Goal: Transaction & Acquisition: Purchase product/service

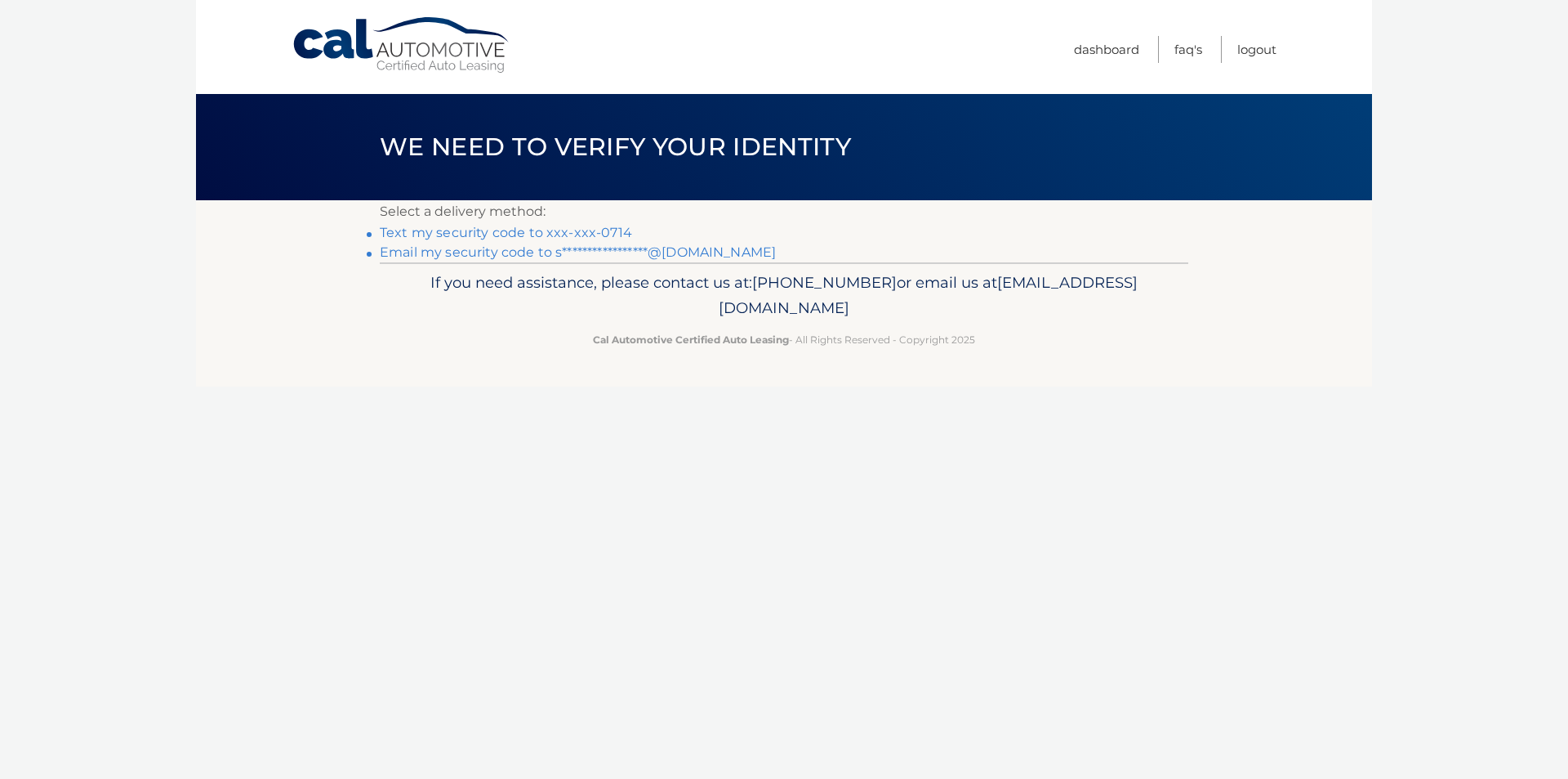
click at [538, 224] on li "Text my security code to xxx-xxx-0714" at bounding box center [784, 232] width 809 height 20
click at [538, 232] on link "Text my security code to xxx-xxx-0714" at bounding box center [506, 232] width 253 height 15
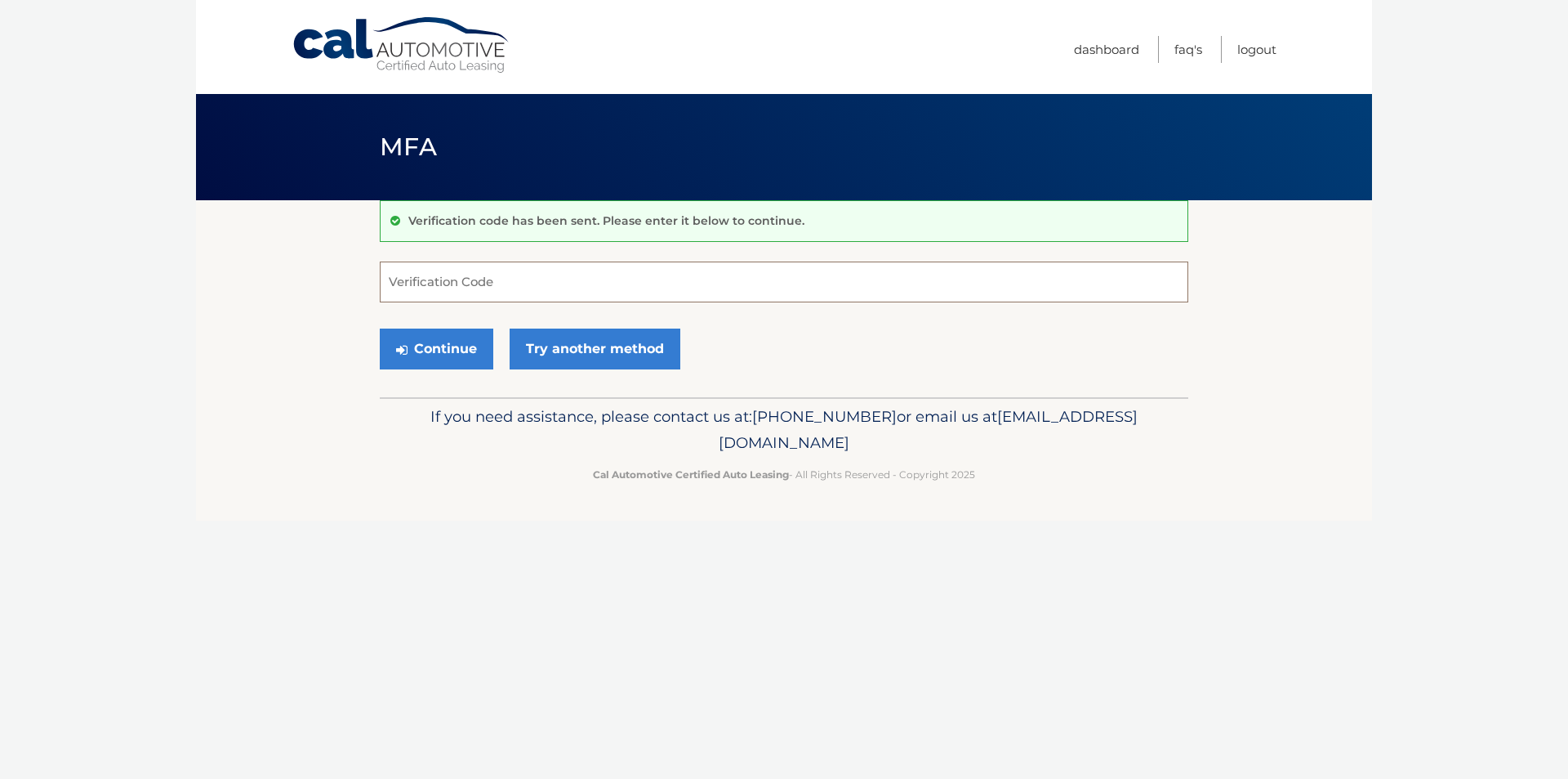
click at [433, 280] on input "Verification Code" at bounding box center [784, 282] width 809 height 41
type input "804808"
click at [380, 328] on button "Continue" at bounding box center [436, 349] width 114 height 41
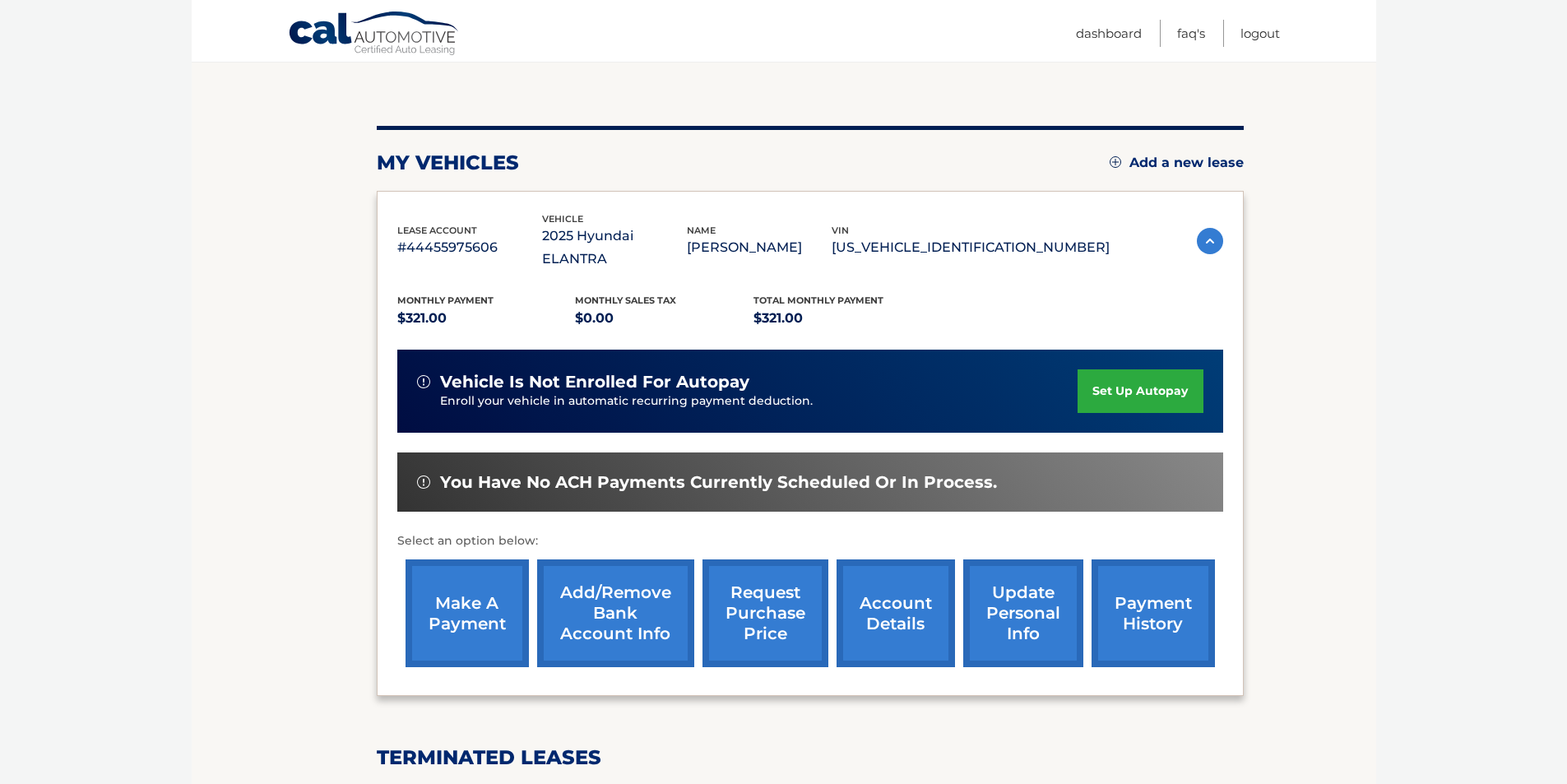
scroll to position [82, 0]
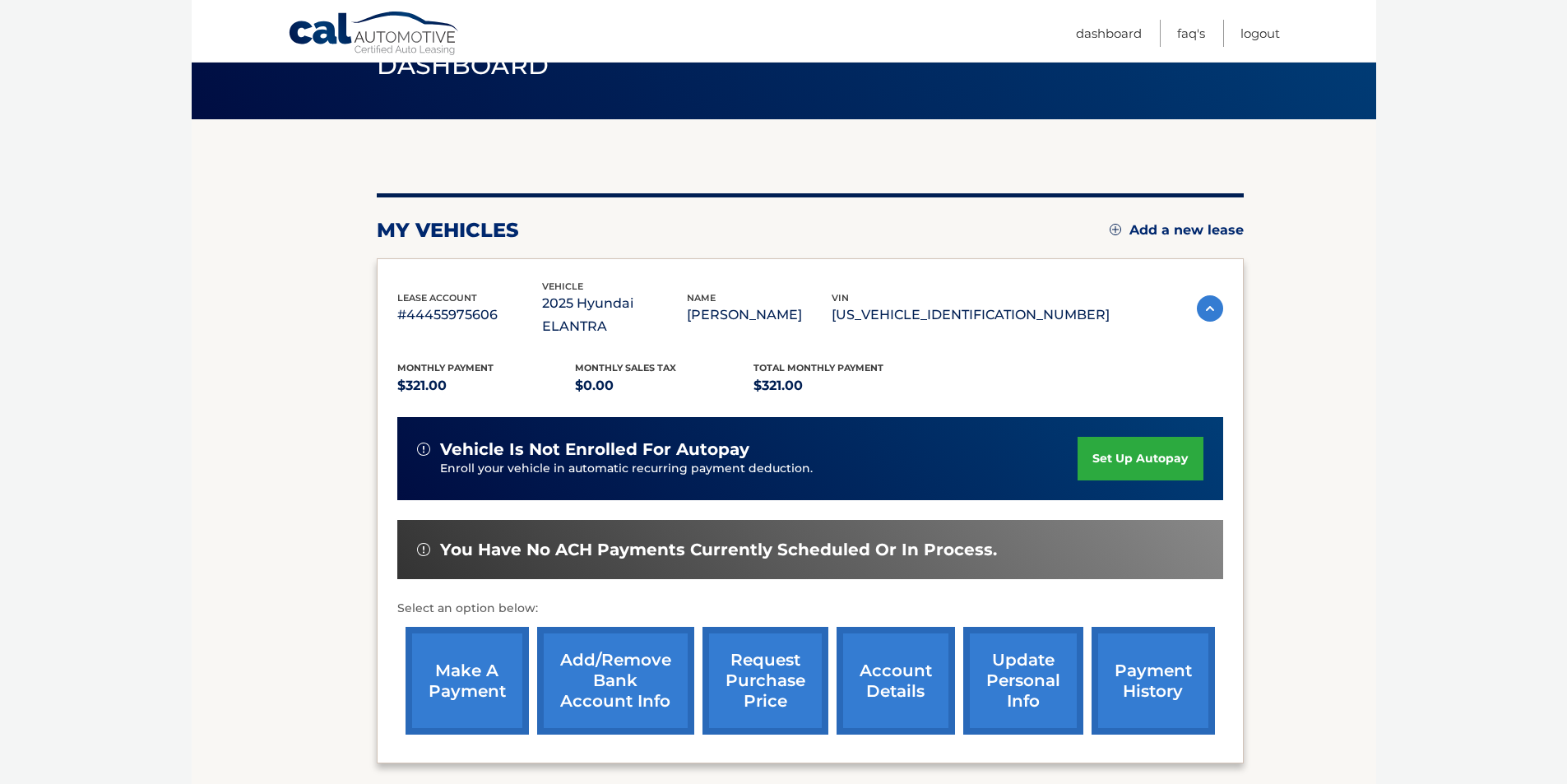
click at [494, 676] on link "make a payment" at bounding box center [467, 680] width 123 height 108
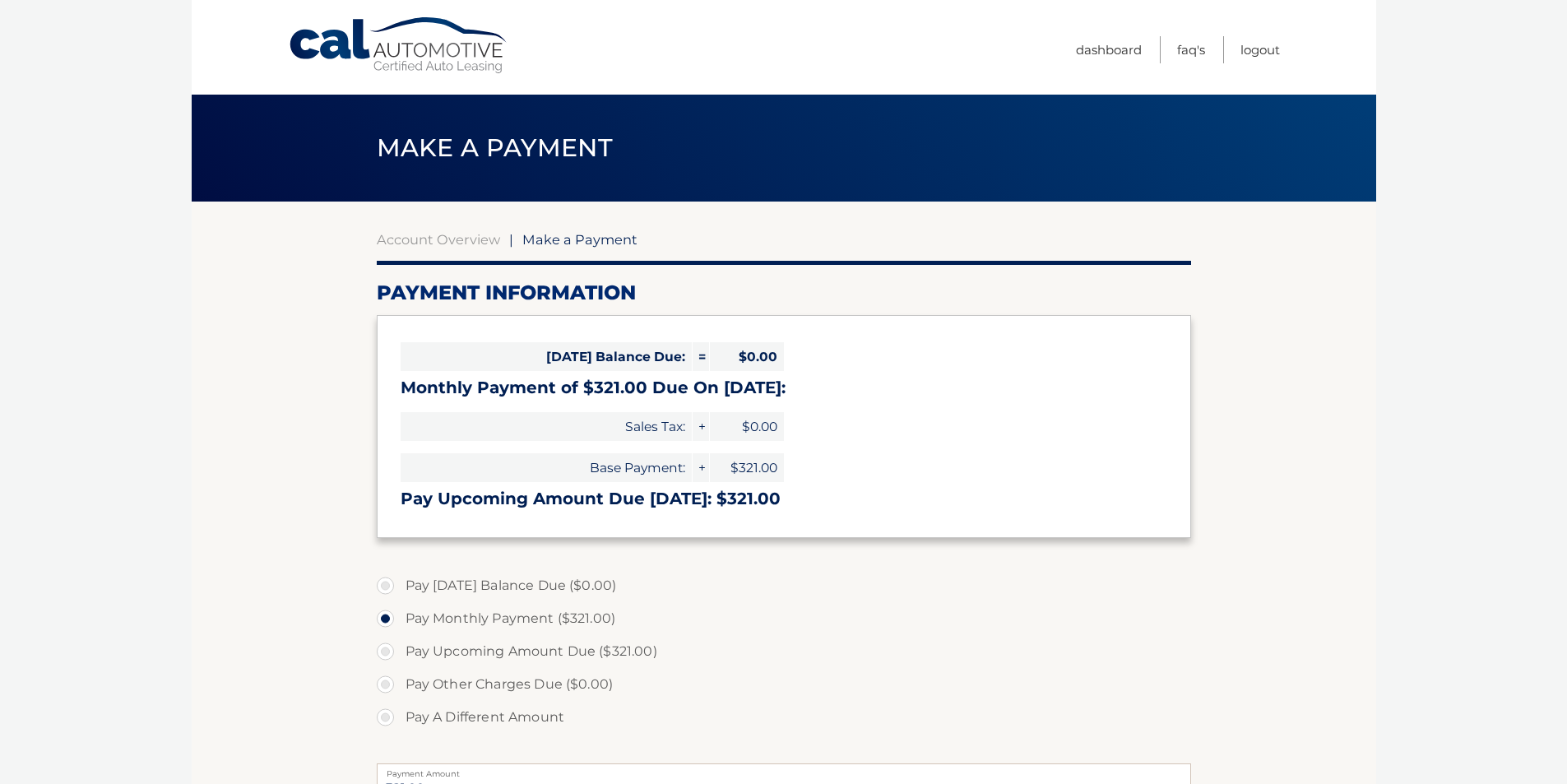
select select "OTBiZjRhMWUtMGE3Mi00ZGJkLTg4ZjgtMDc3OWQzZGUxOTFl"
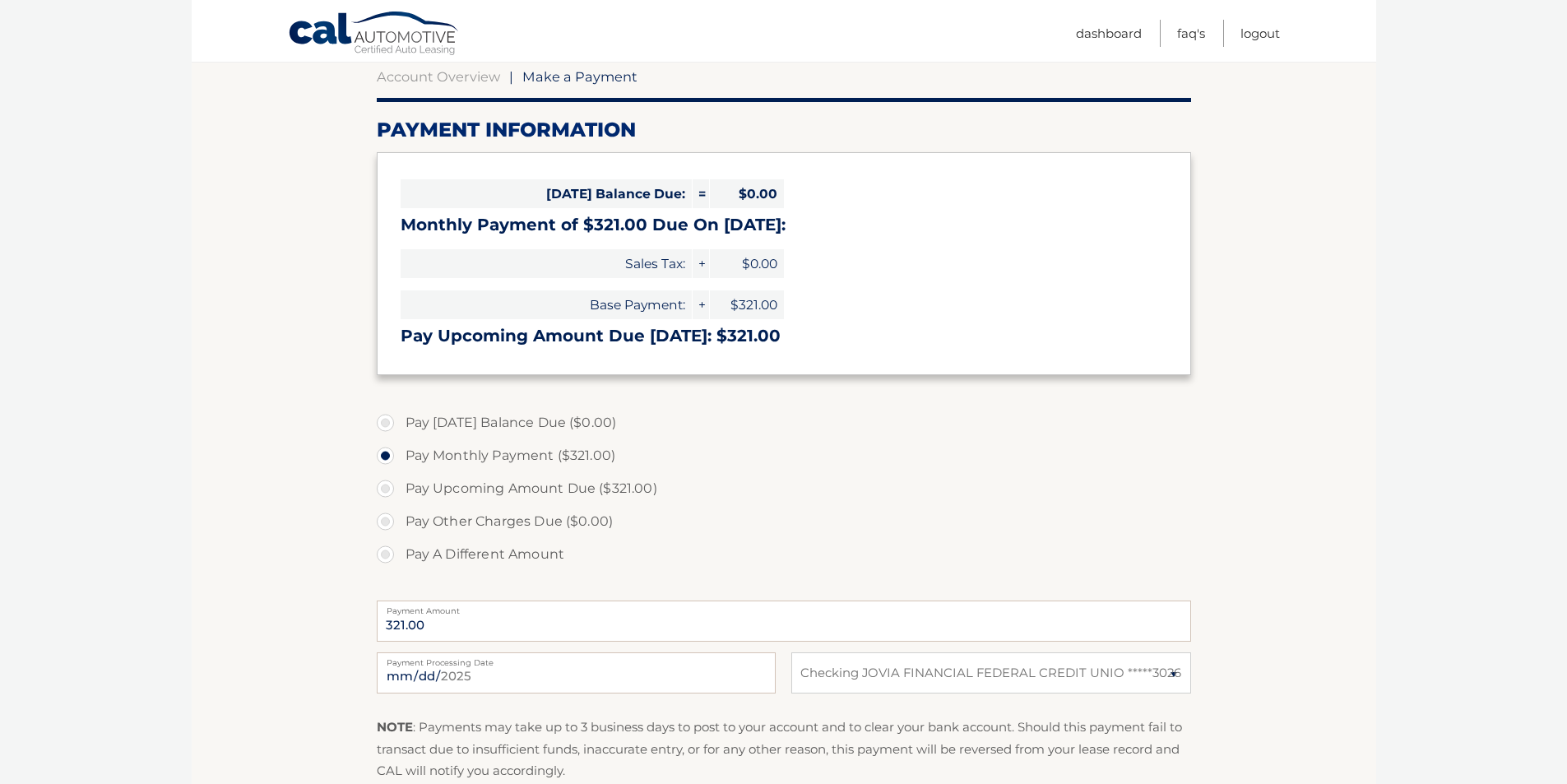
scroll to position [164, 0]
click at [586, 669] on input "2025-08-28" at bounding box center [576, 671] width 399 height 41
type input "2025-09-02"
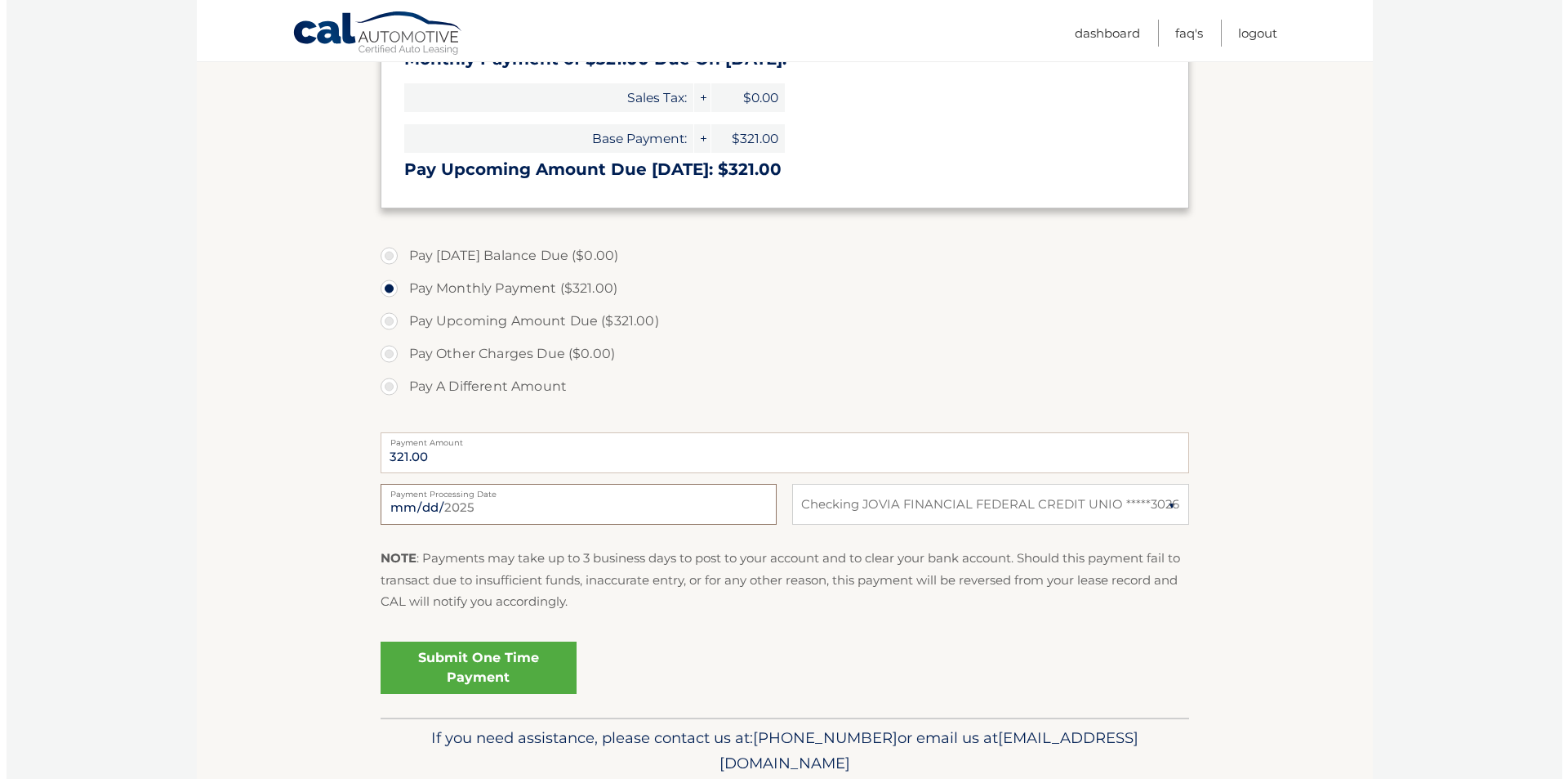
scroll to position [327, 0]
click at [479, 681] on link "Submit One Time Payment" at bounding box center [472, 666] width 196 height 52
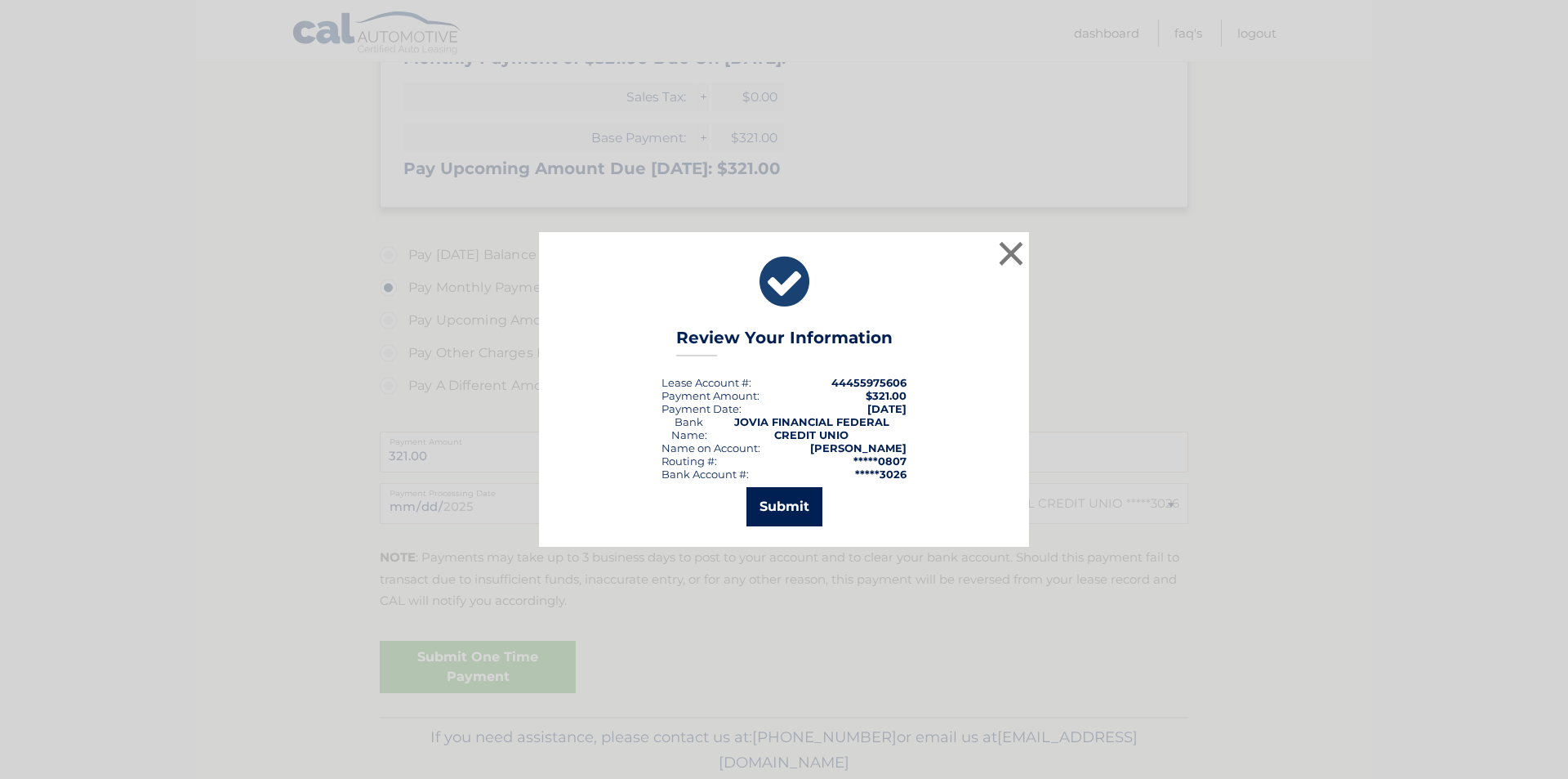
click at [780, 502] on button "Submit" at bounding box center [785, 507] width 76 height 39
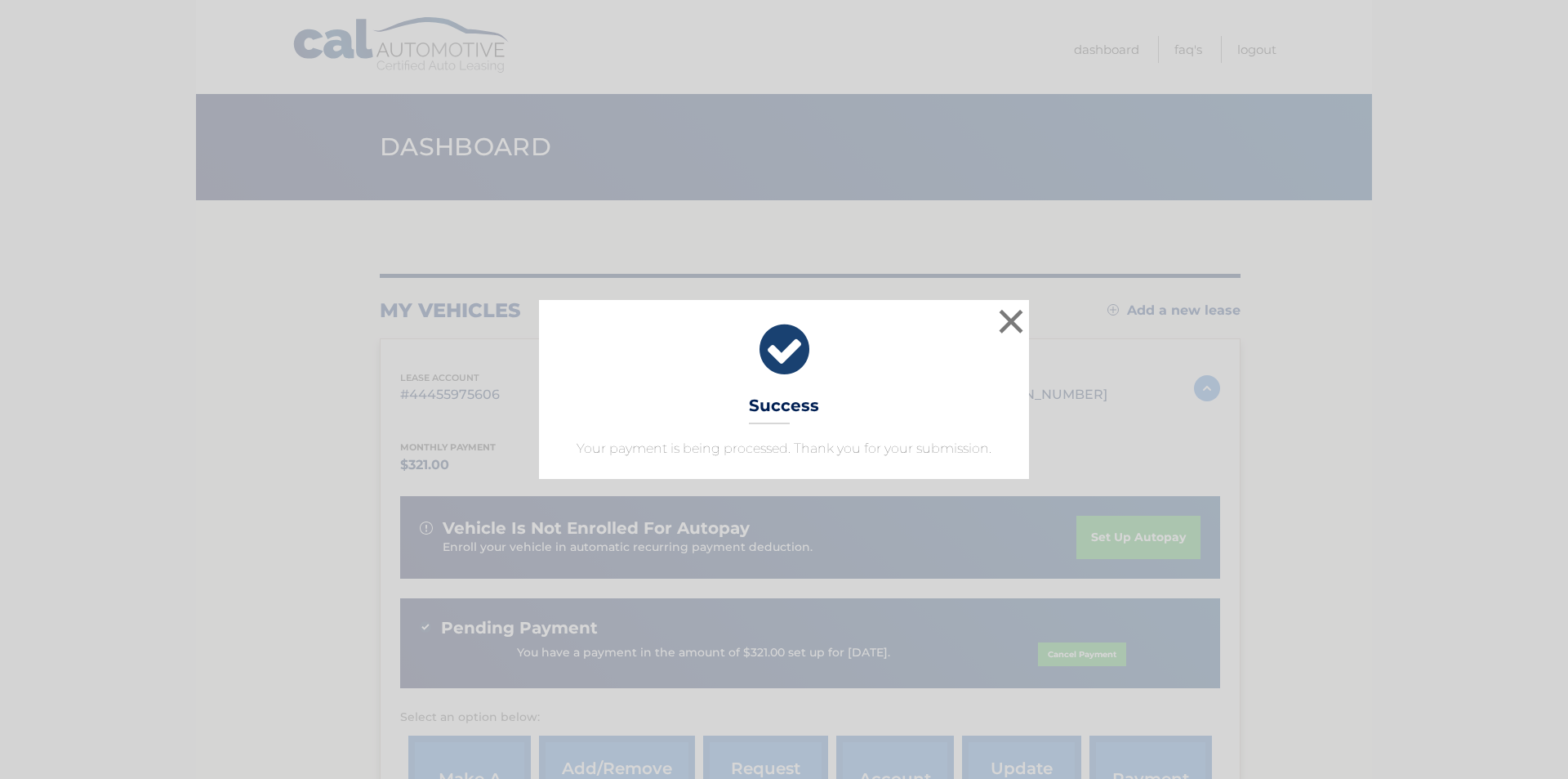
click at [979, 328] on icon at bounding box center [784, 350] width 449 height 59
click at [1009, 321] on button "×" at bounding box center [1011, 320] width 33 height 33
